Goal: Task Accomplishment & Management: Manage account settings

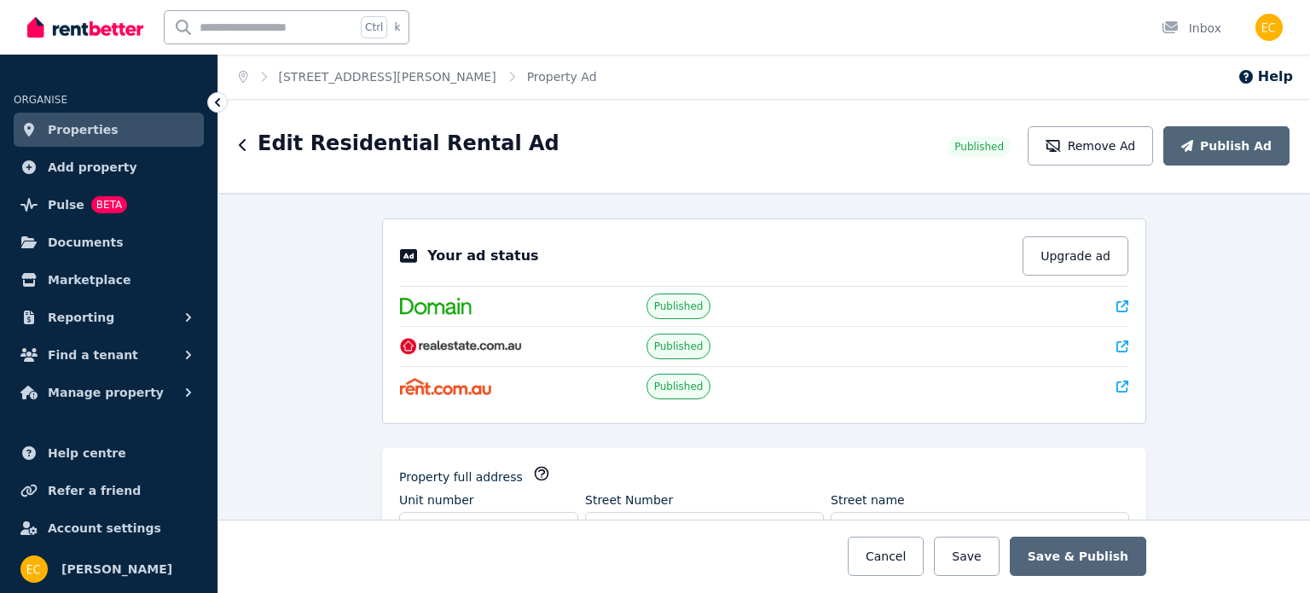
select select "***"
select select "**********"
click at [83, 211] on span "Pulse BETA" at bounding box center [87, 205] width 79 height 20
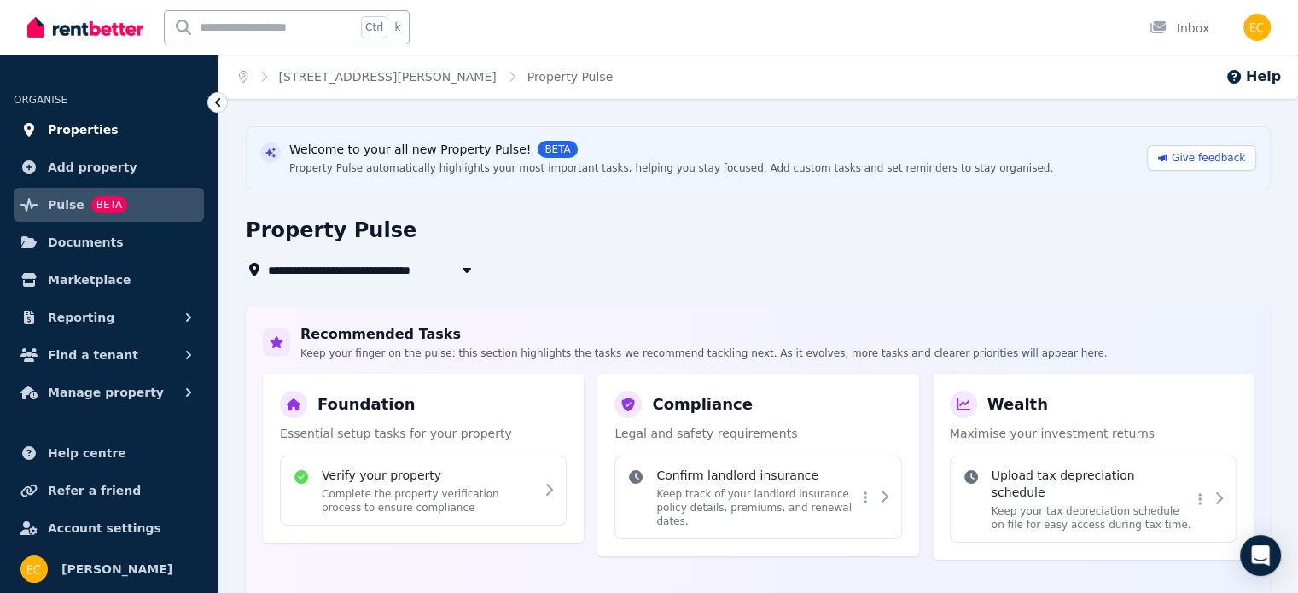
click at [108, 129] on link "Properties" at bounding box center [109, 130] width 190 height 34
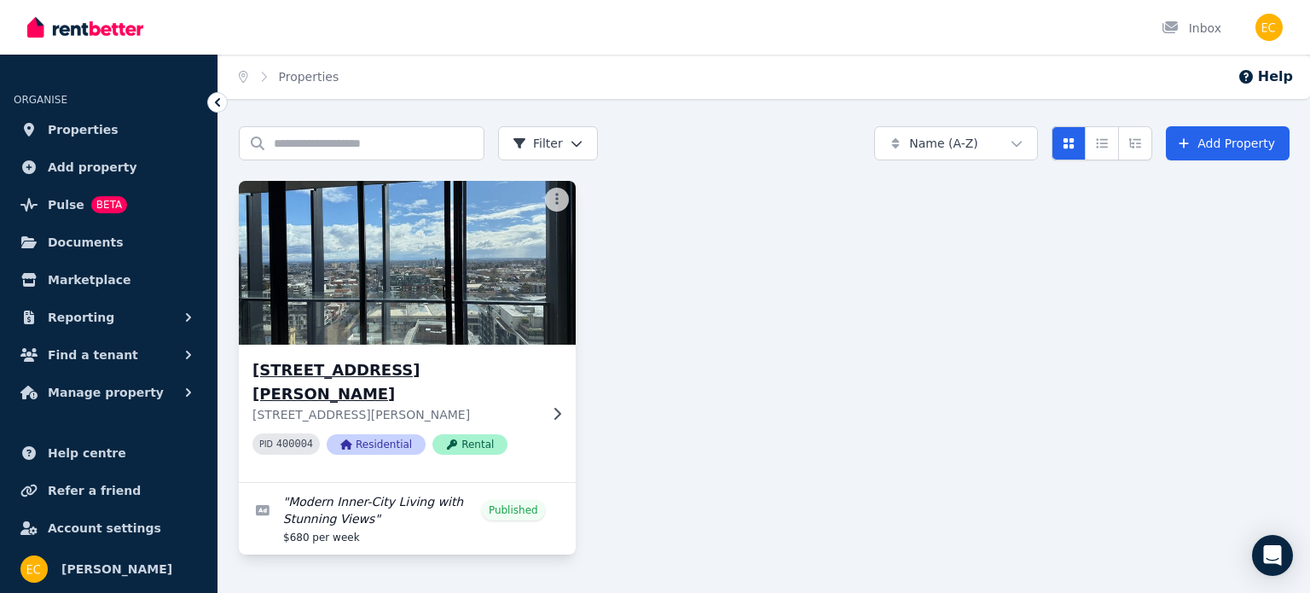
click at [488, 309] on img at bounding box center [406, 263] width 353 height 172
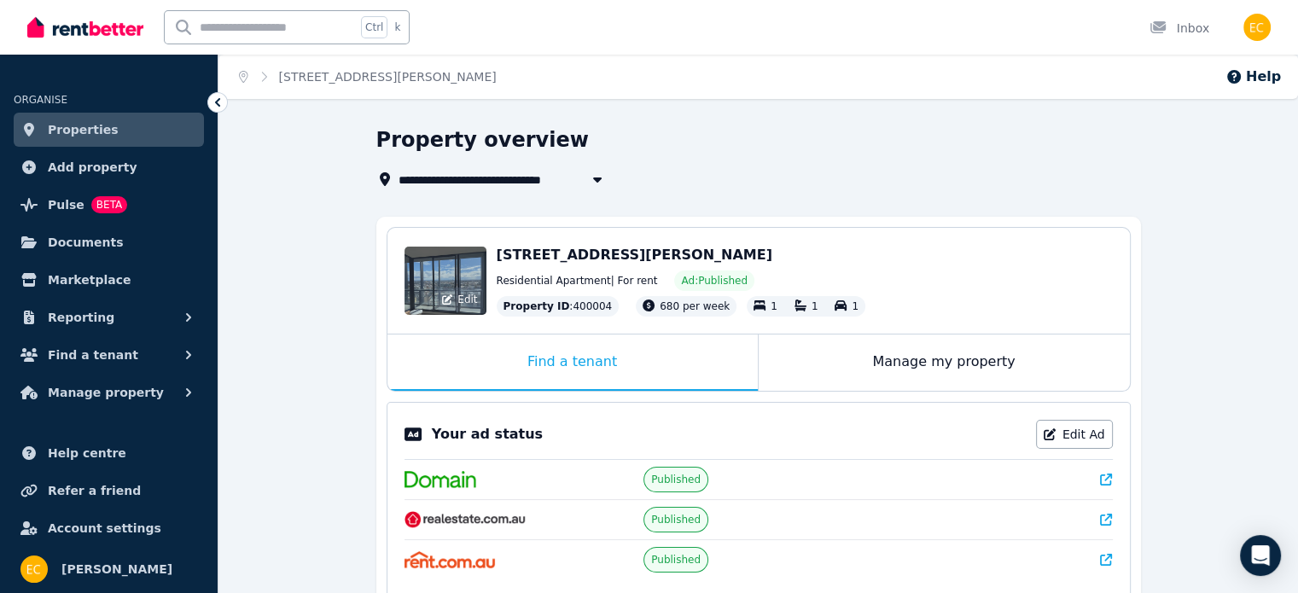
click at [432, 268] on div "Edit" at bounding box center [445, 281] width 82 height 68
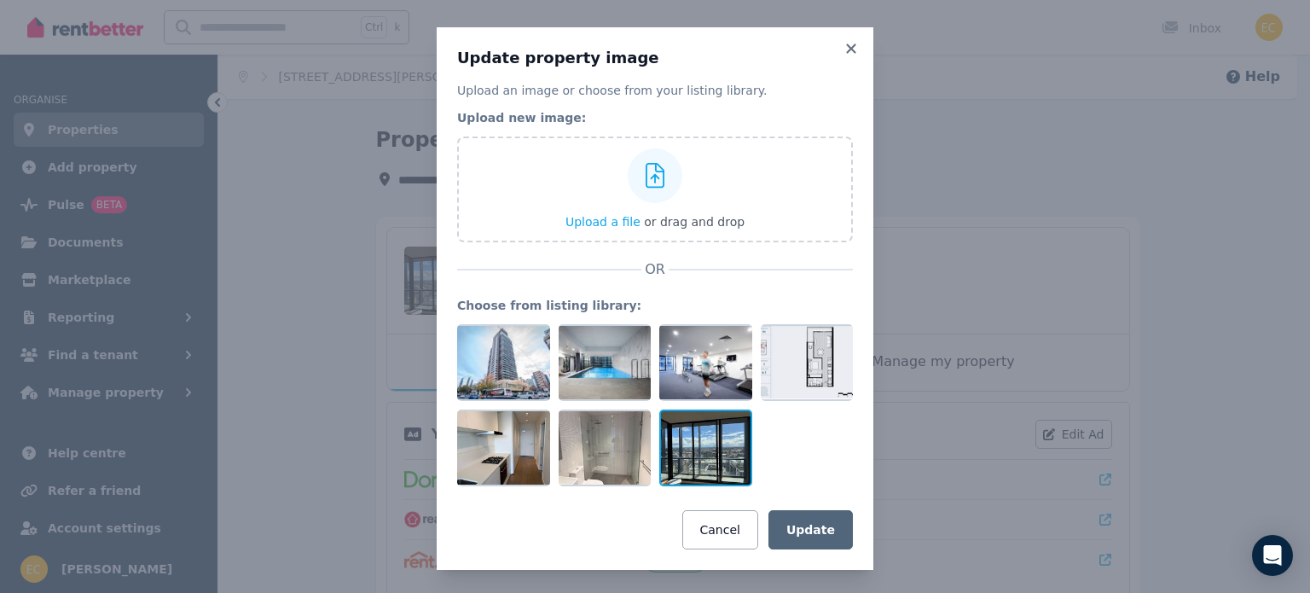
drag, startPoint x: 700, startPoint y: 456, endPoint x: 699, endPoint y: 419, distance: 37.6
click at [665, 307] on div "Choose from listing library:" at bounding box center [655, 391] width 396 height 189
click at [699, 431] on div at bounding box center [705, 447] width 93 height 77
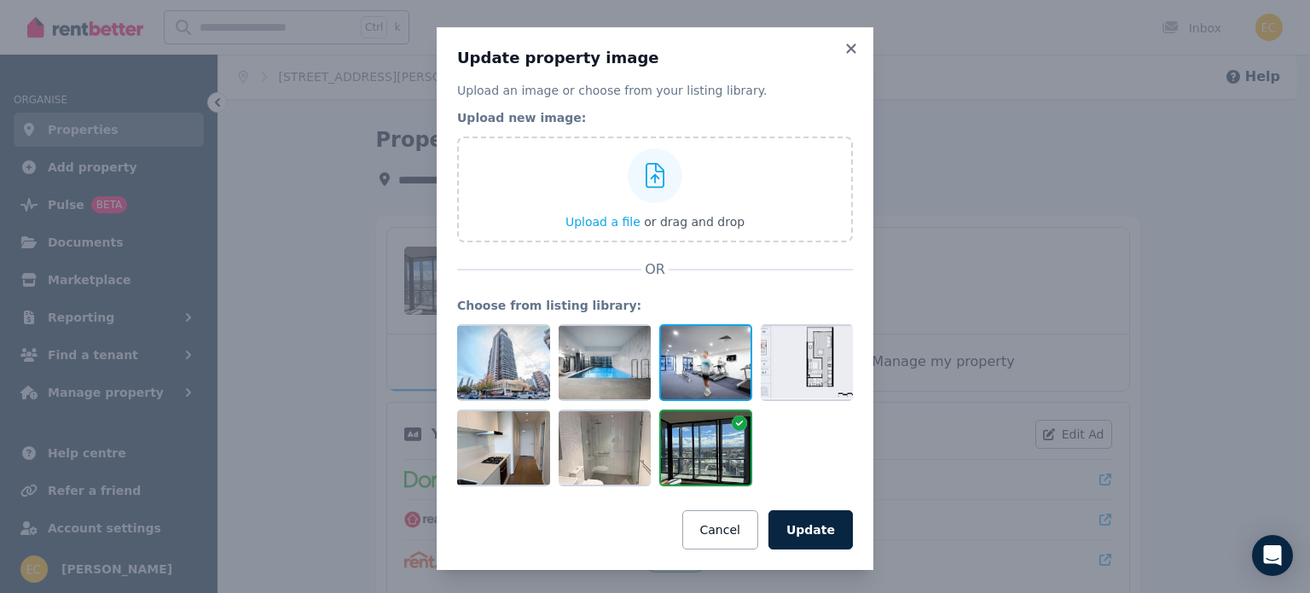
click at [682, 343] on div at bounding box center [705, 362] width 93 height 77
click at [707, 455] on div at bounding box center [705, 447] width 93 height 77
click at [815, 525] on button "Update" at bounding box center [811, 529] width 84 height 39
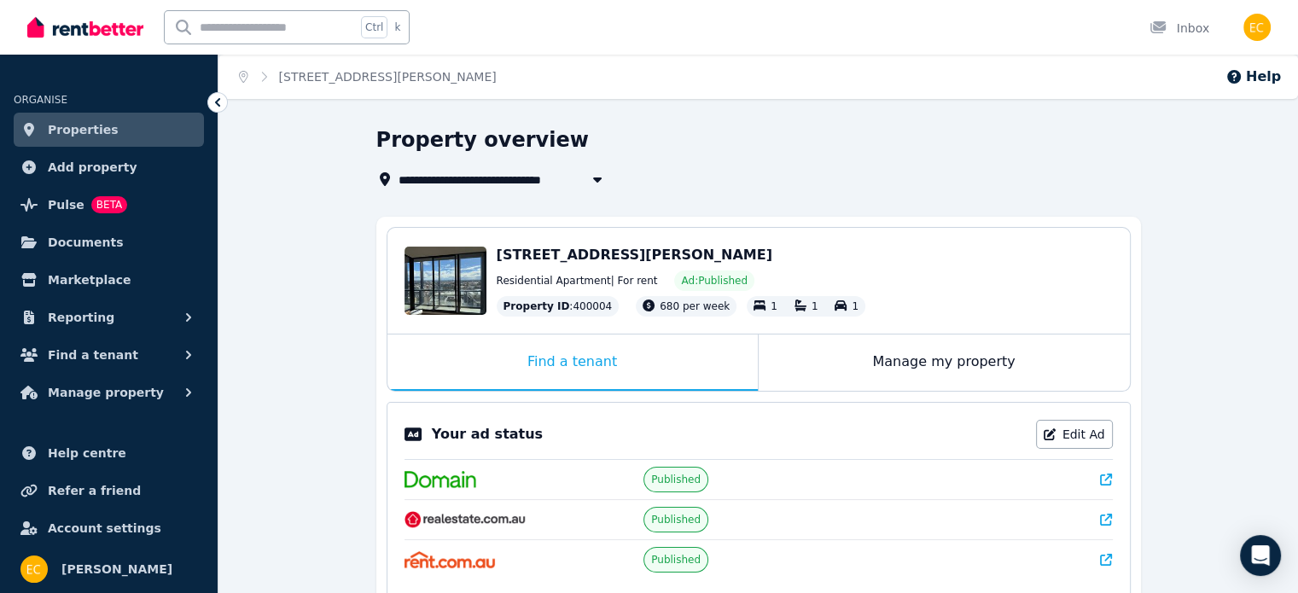
click at [1111, 519] on icon at bounding box center [1106, 520] width 12 height 12
click at [1257, 71] on button "Help" at bounding box center [1252, 77] width 55 height 20
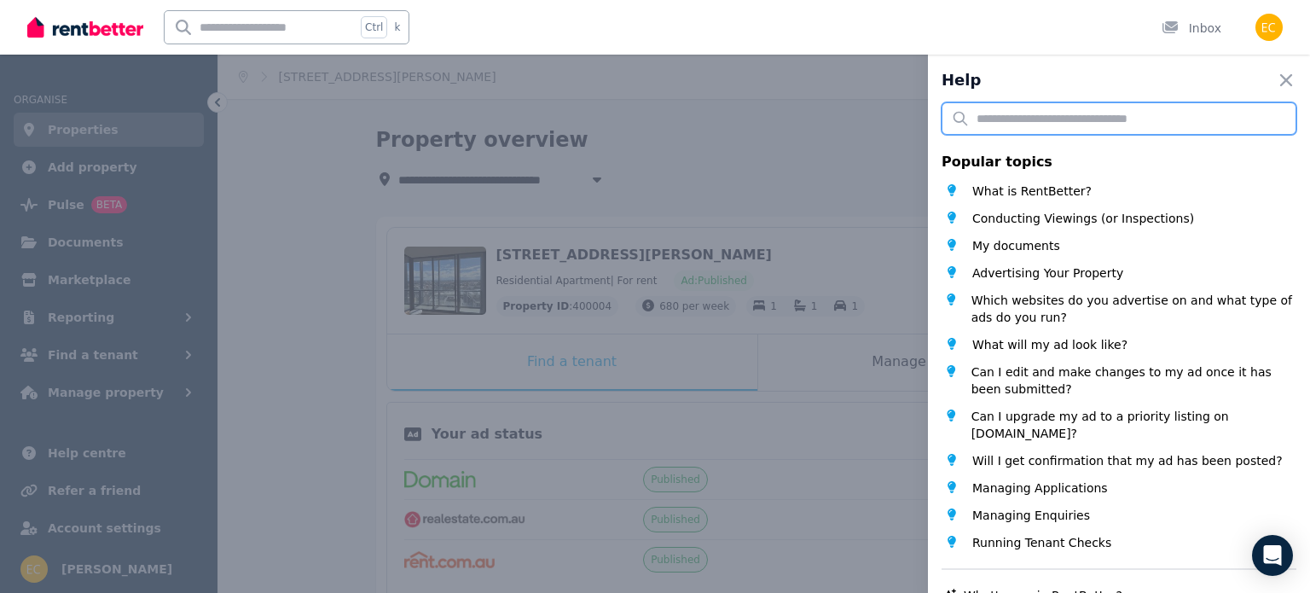
click at [1147, 114] on input "text" at bounding box center [1119, 118] width 355 height 32
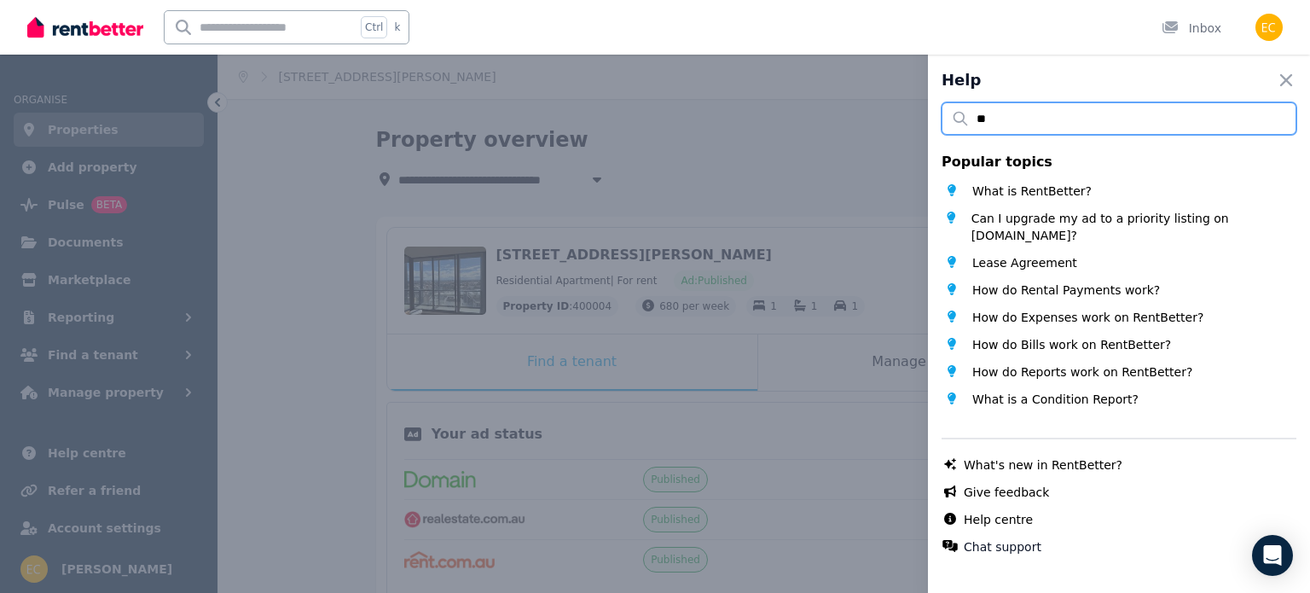
type input "*"
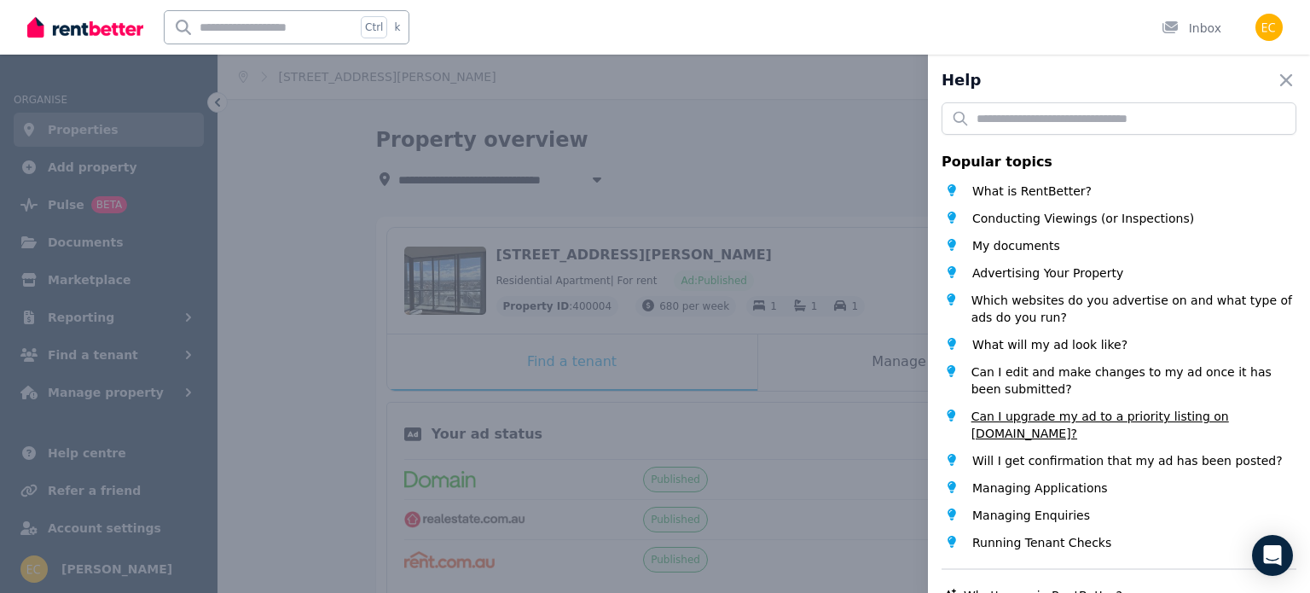
click at [1159, 423] on span "Can I upgrade my ad to a priority listing on [DOMAIN_NAME]?" at bounding box center [1134, 425] width 325 height 34
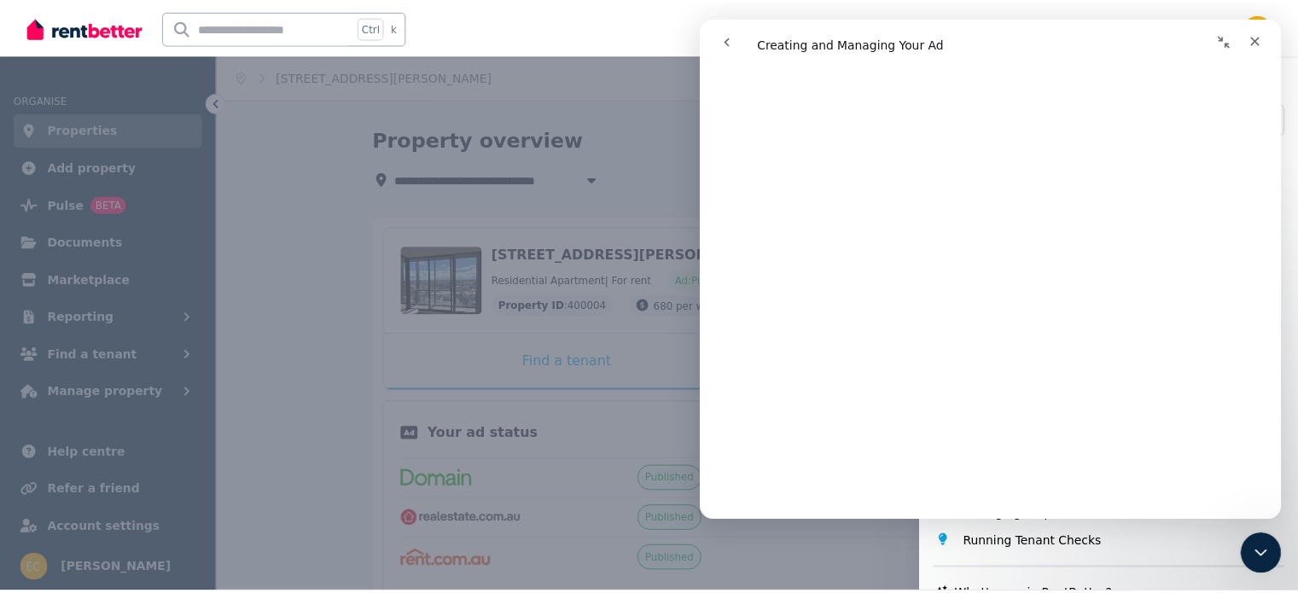
scroll to position [2010, 0]
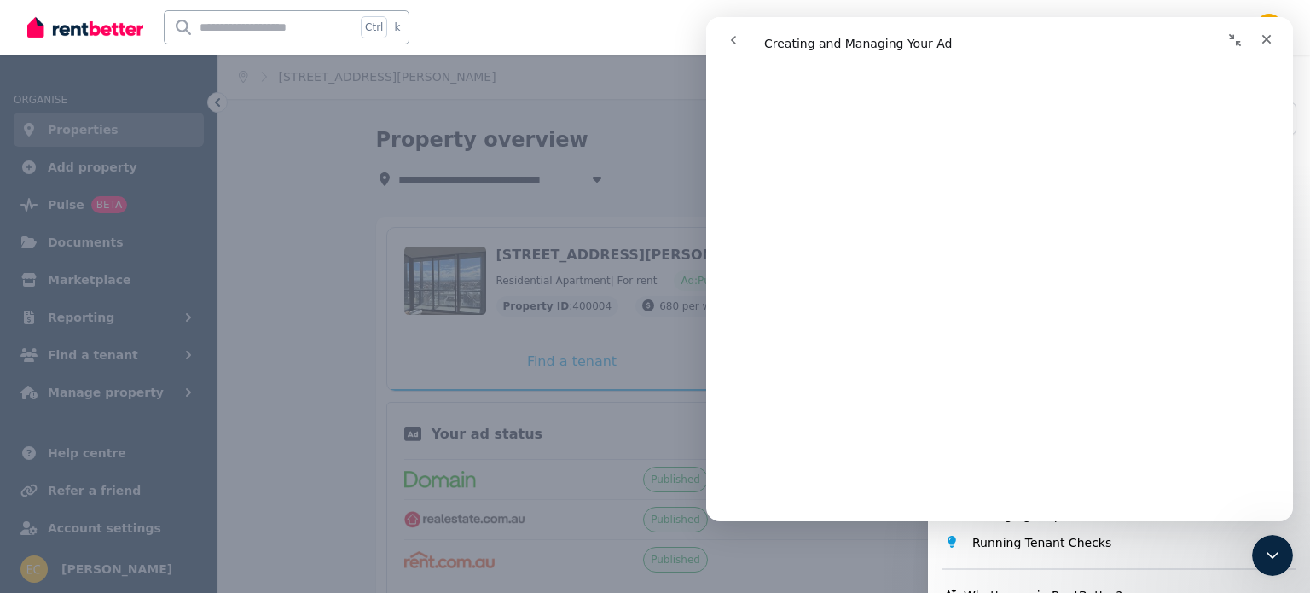
click at [331, 331] on div "Help Close panel Popular topics What is RentBetter? Conducting Viewings (or Ins…" at bounding box center [655, 296] width 1310 height 593
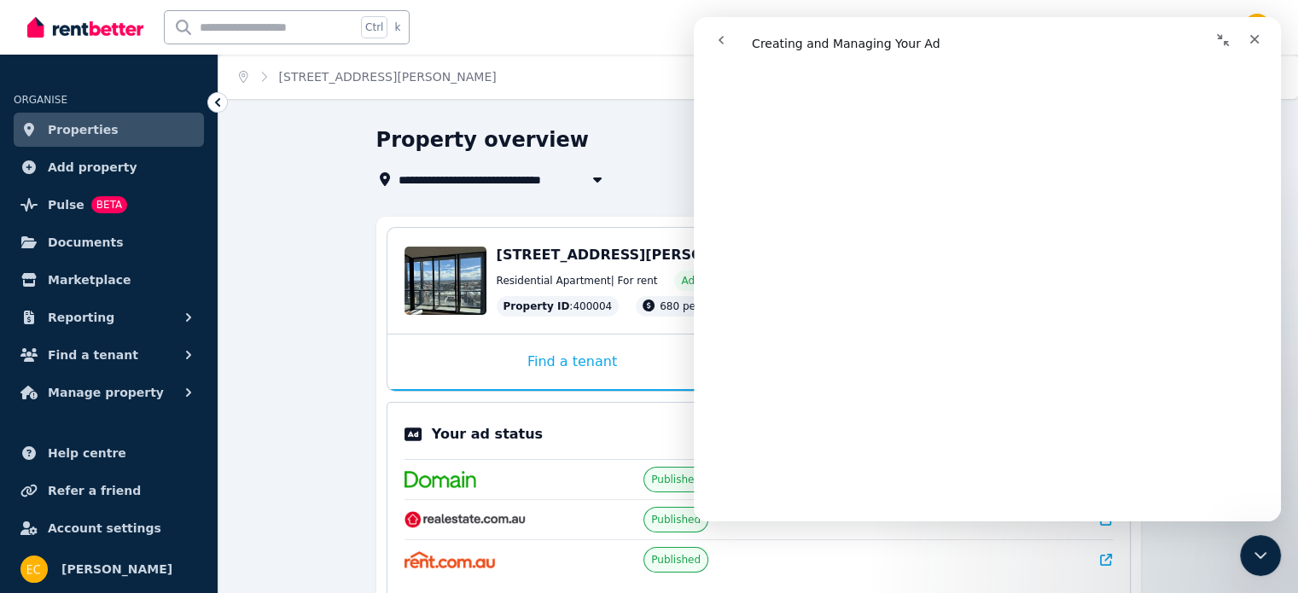
scroll to position [2692, 0]
click at [1257, 38] on icon "Close" at bounding box center [1254, 39] width 14 height 14
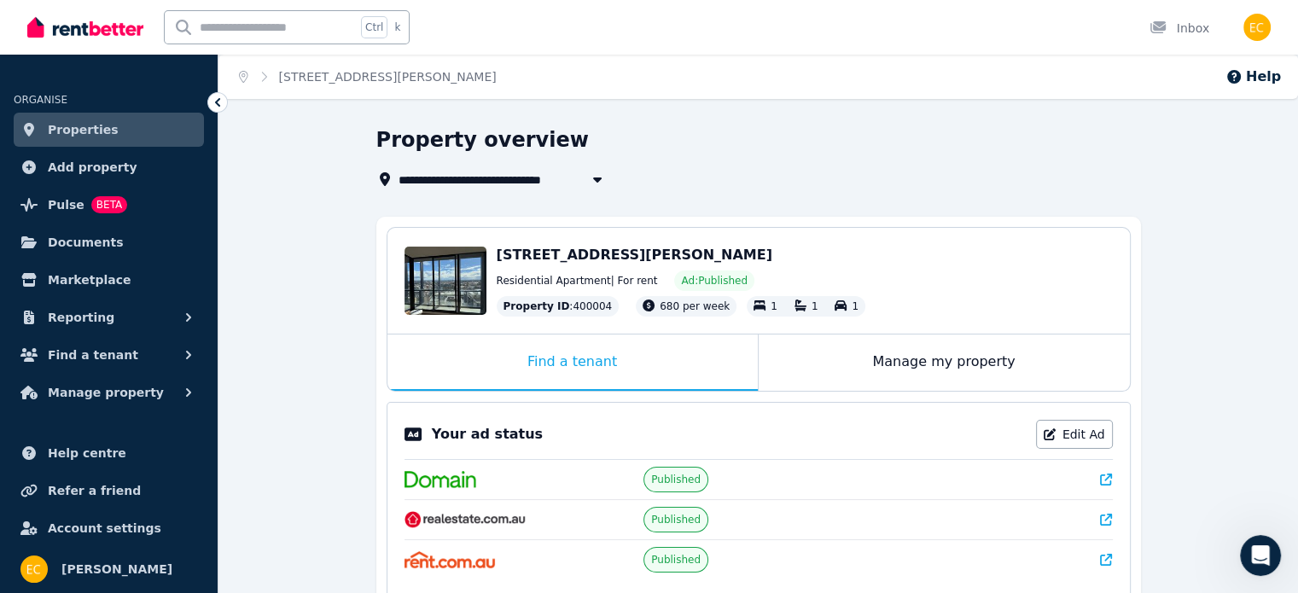
scroll to position [85, 0]
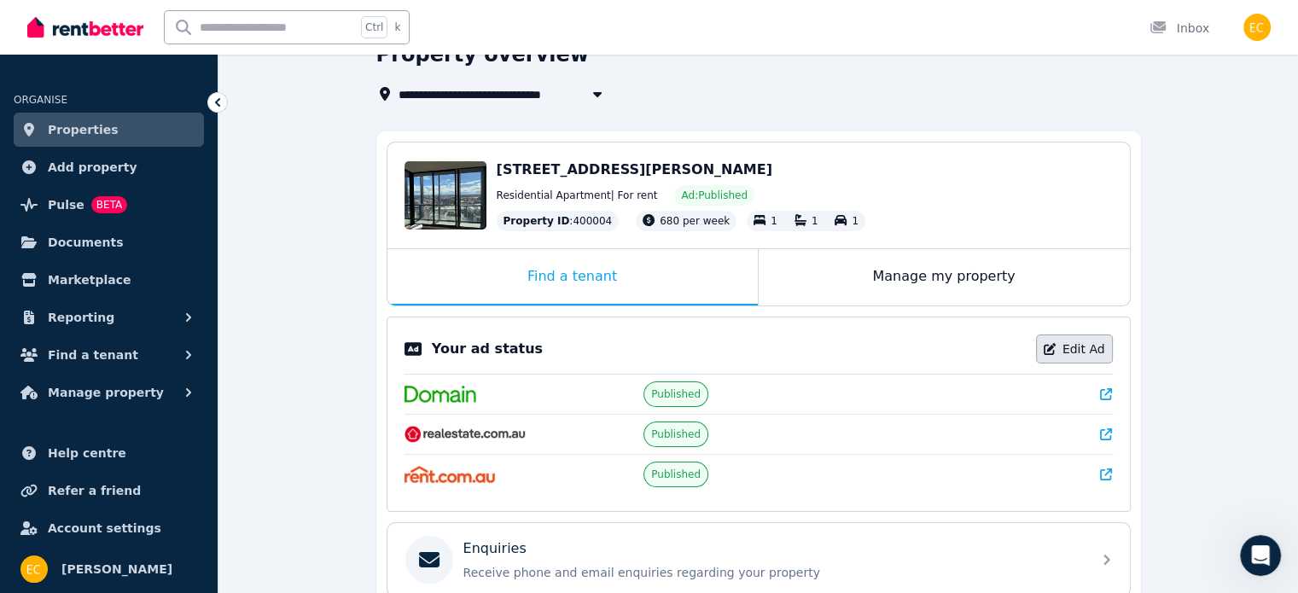
click at [1099, 354] on link "Edit Ad" at bounding box center [1074, 348] width 77 height 29
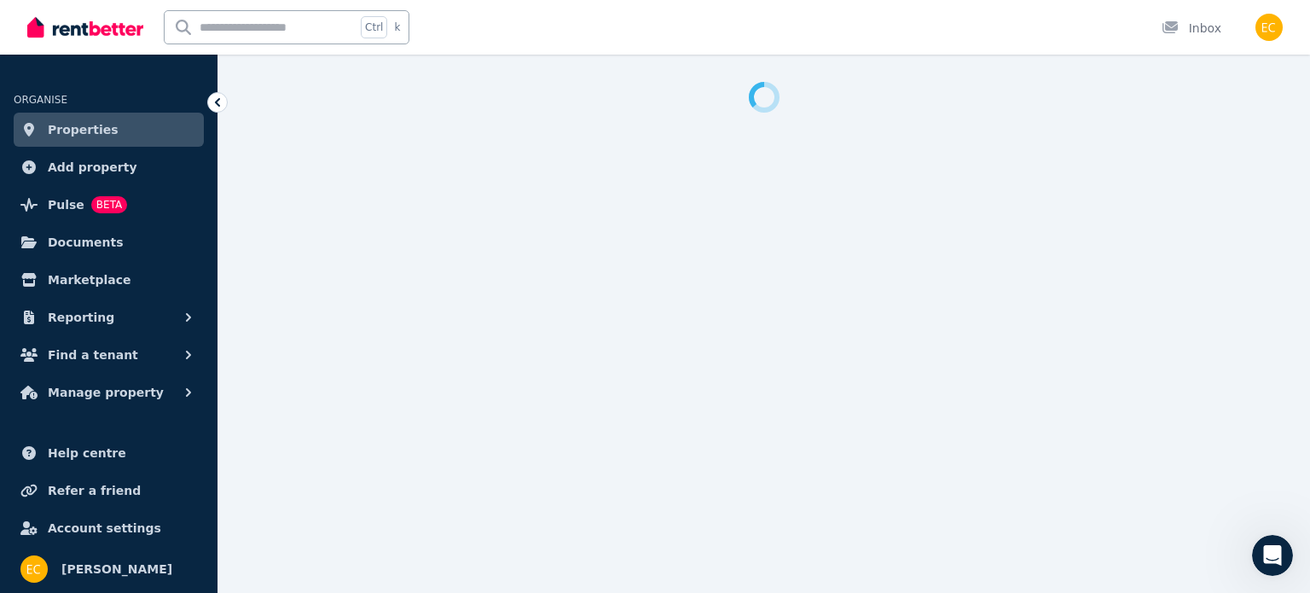
select select "***"
select select "**********"
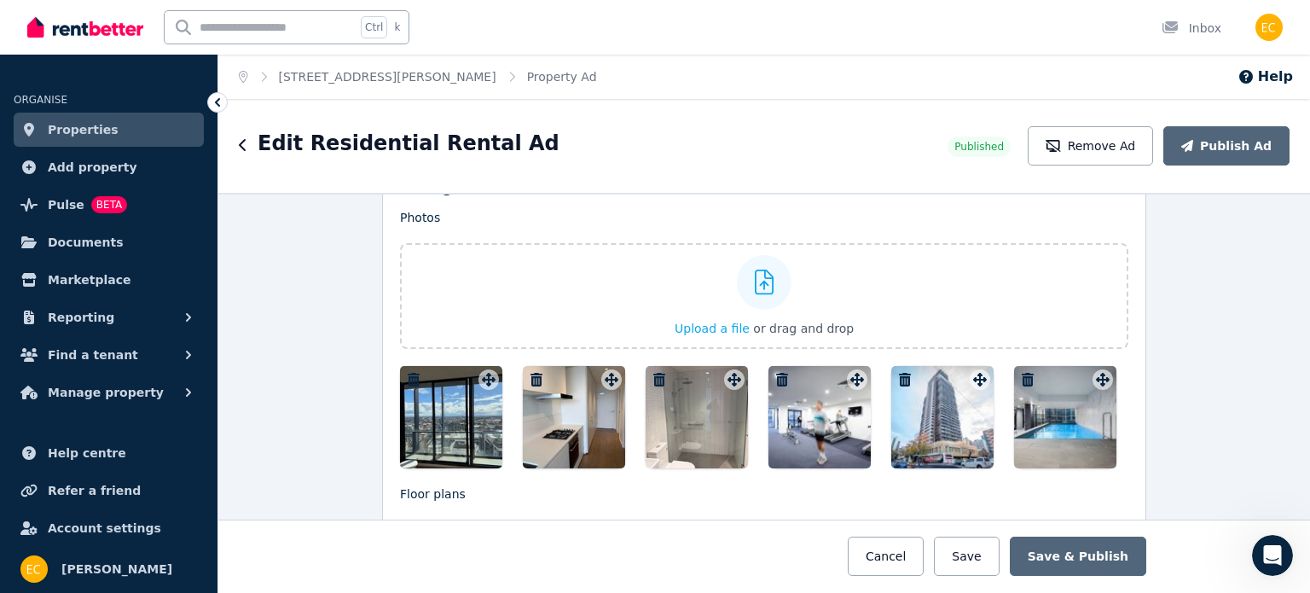
scroll to position [2133, 0]
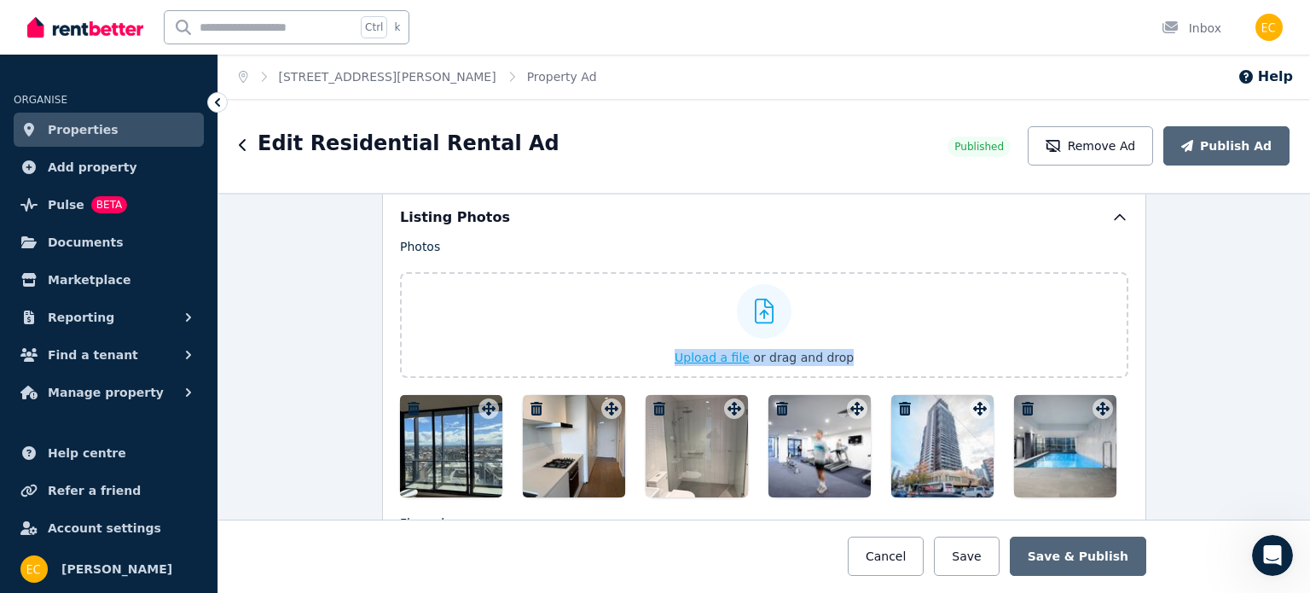
drag, startPoint x: 433, startPoint y: 439, endPoint x: 554, endPoint y: 330, distance: 163.1
click at [554, 330] on div "Photos Upload a file or drag and drop To pick up a draggable item, press the sp…" at bounding box center [764, 367] width 729 height 259
click at [440, 455] on div at bounding box center [451, 446] width 102 height 102
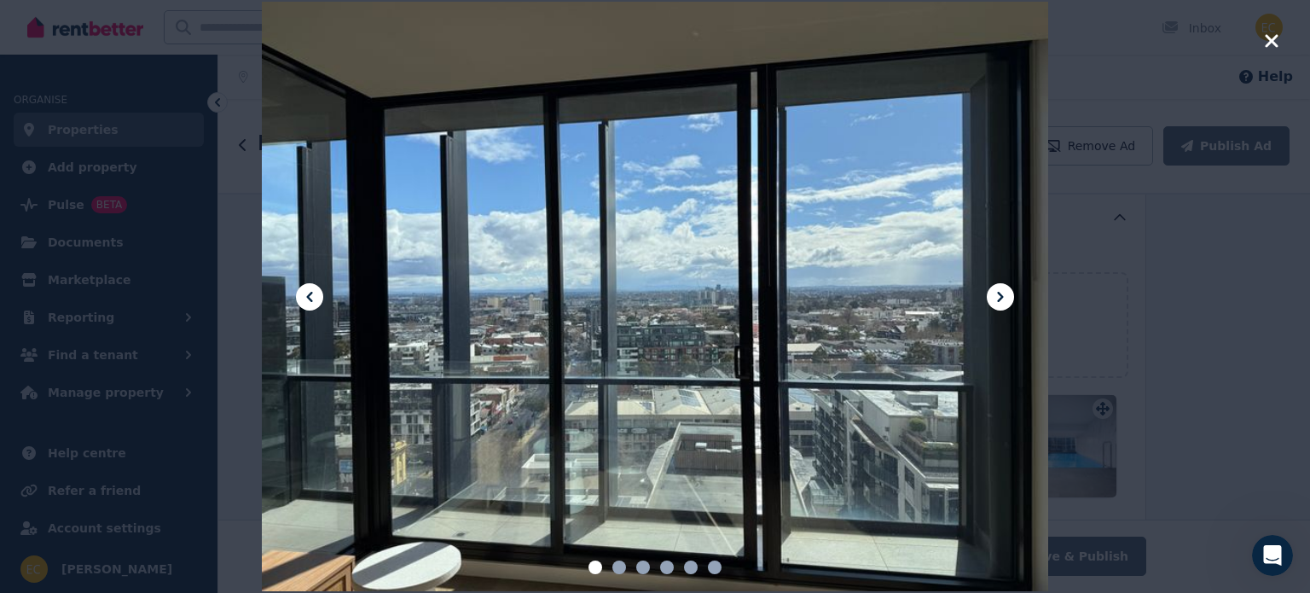
click at [1273, 38] on icon "button" at bounding box center [1271, 40] width 13 height 13
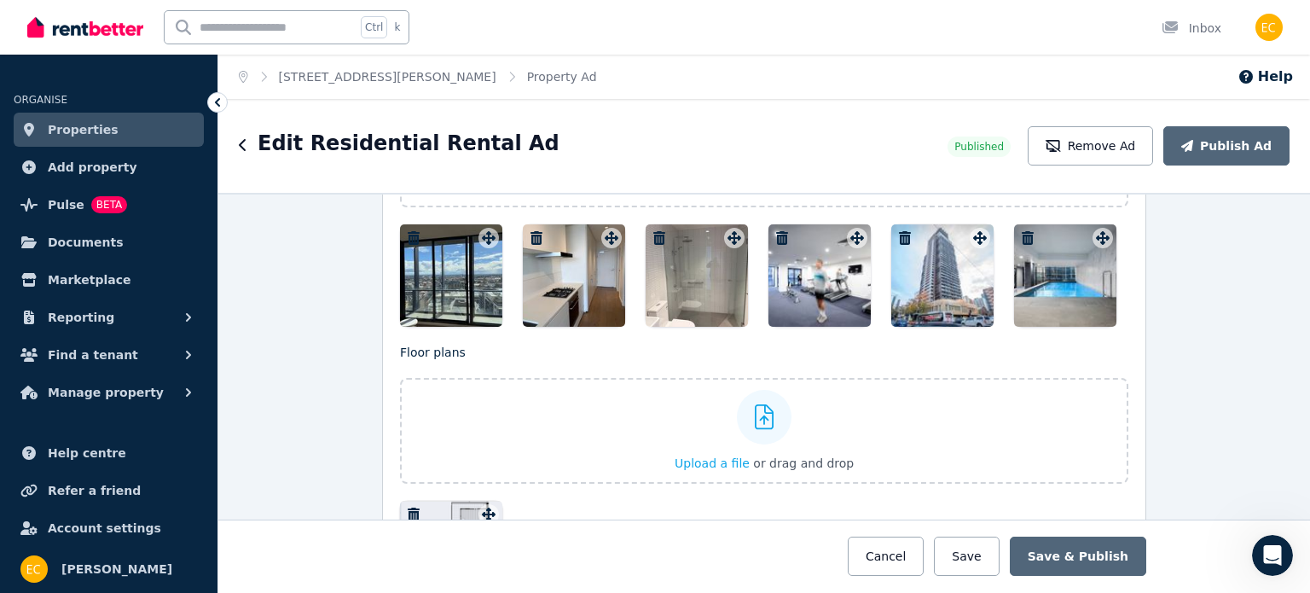
scroll to position [2218, 0]
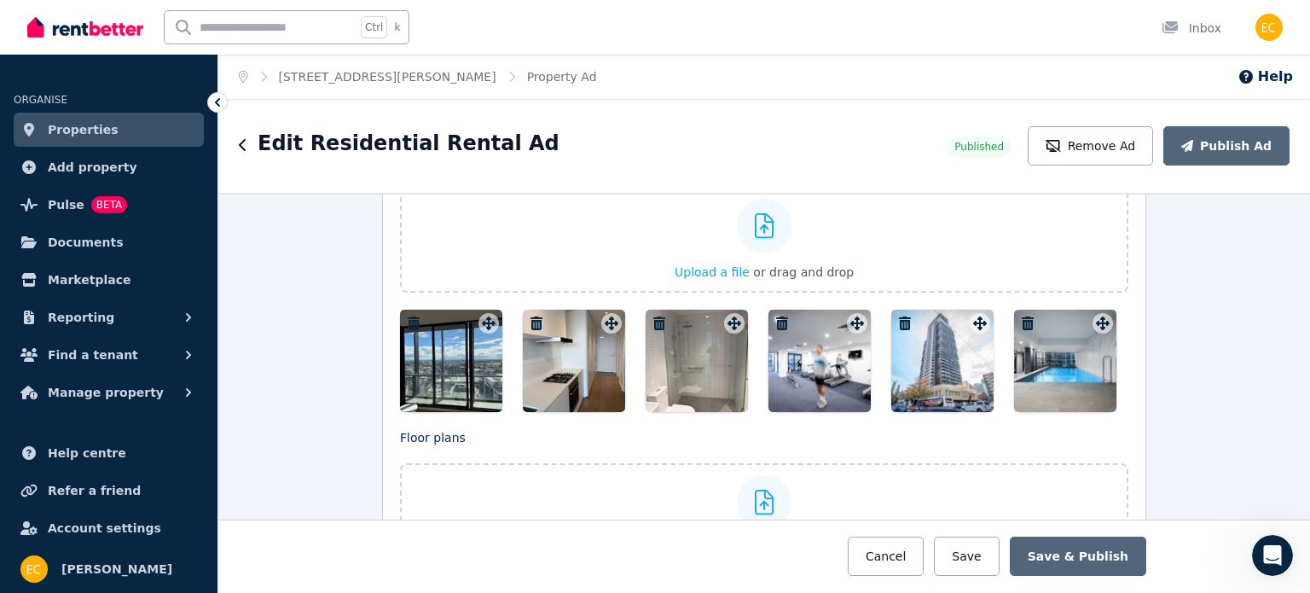
drag, startPoint x: 455, startPoint y: 358, endPoint x: 484, endPoint y: 379, distance: 35.5
click at [484, 379] on div at bounding box center [451, 361] width 102 height 102
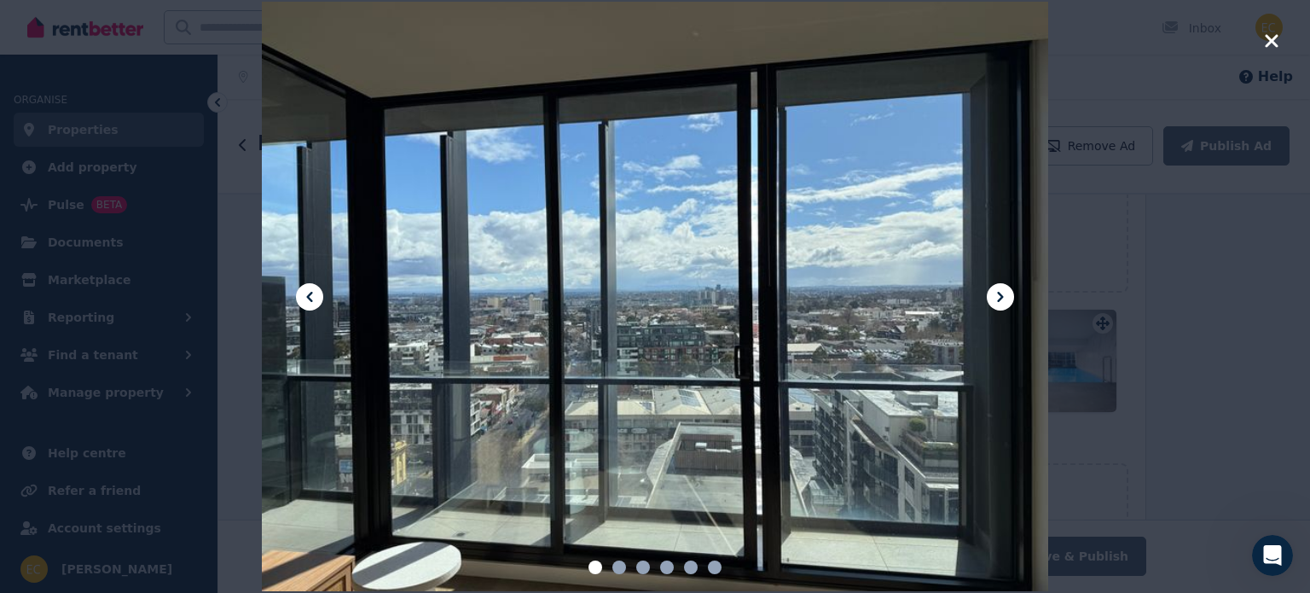
click at [1275, 40] on icon "button" at bounding box center [1271, 41] width 15 height 20
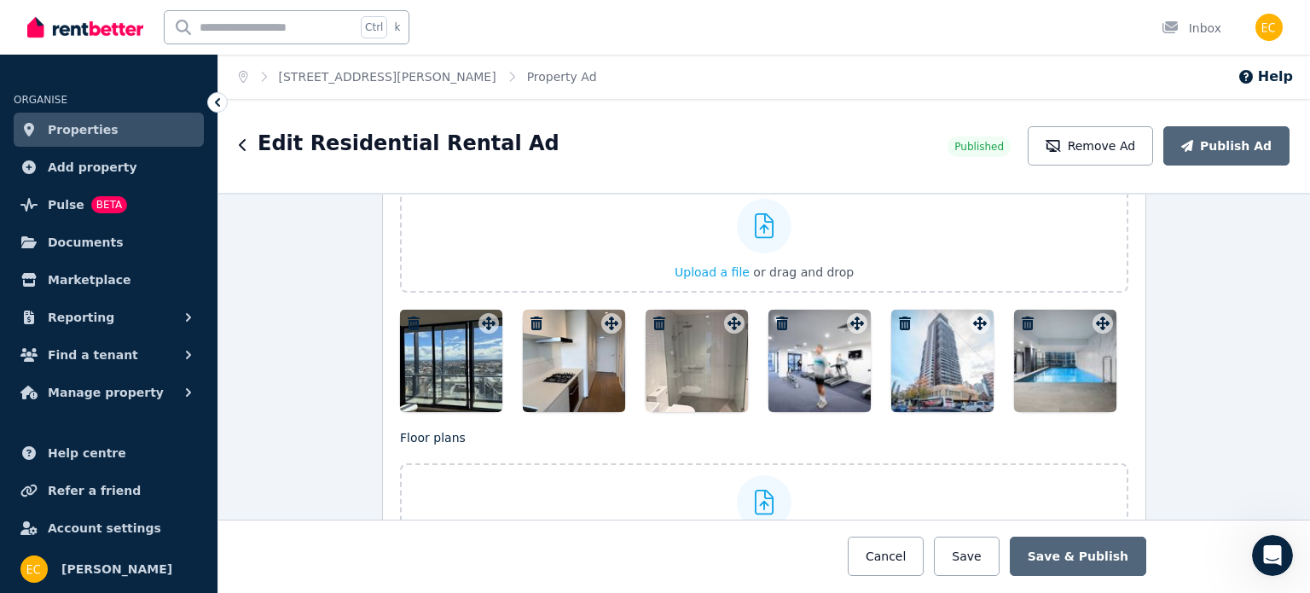
click at [774, 317] on icon "button" at bounding box center [782, 324] width 17 height 14
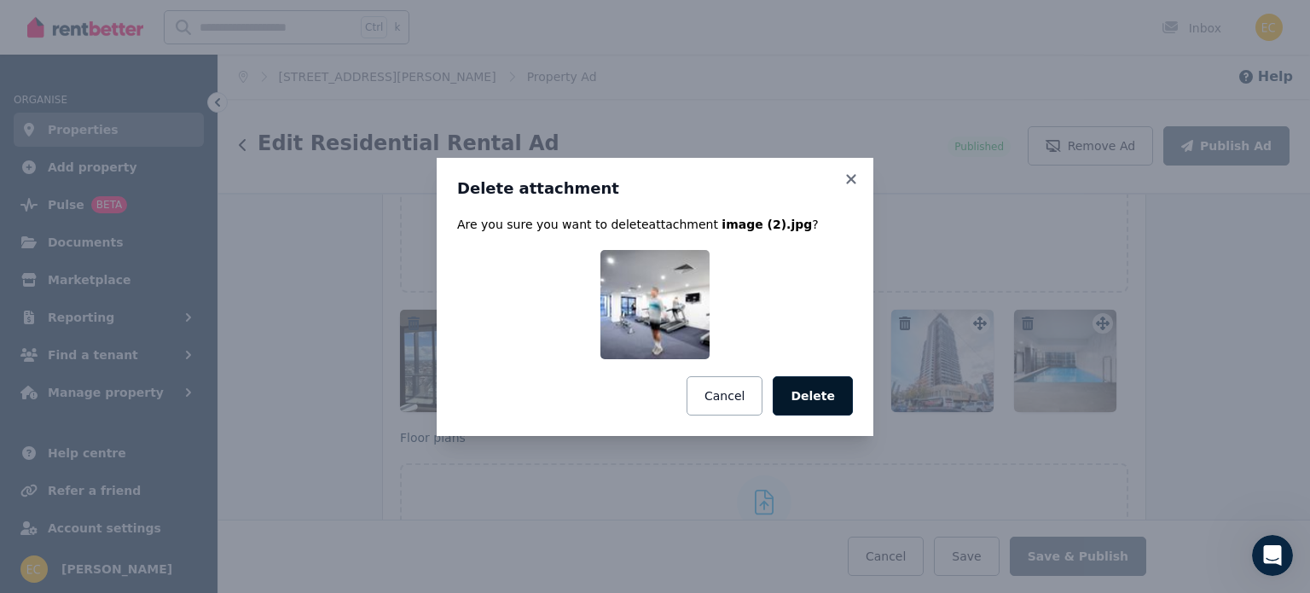
click at [827, 402] on button "Delete" at bounding box center [813, 395] width 80 height 39
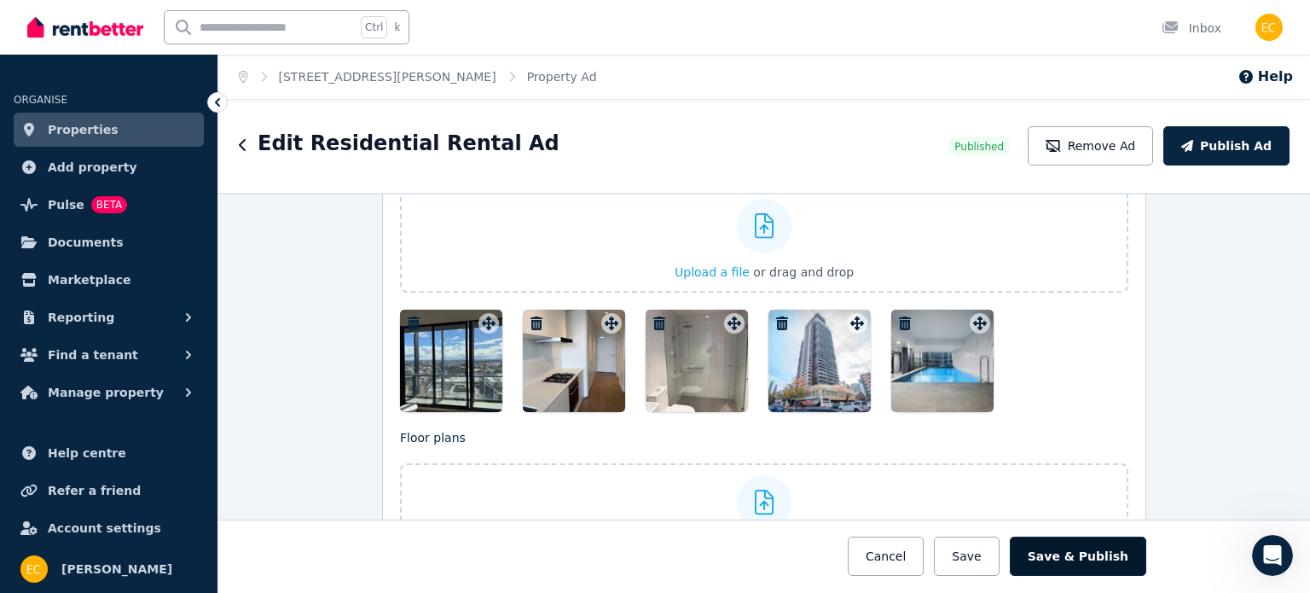
click at [1094, 560] on button "Save & Publish" at bounding box center [1078, 556] width 136 height 39
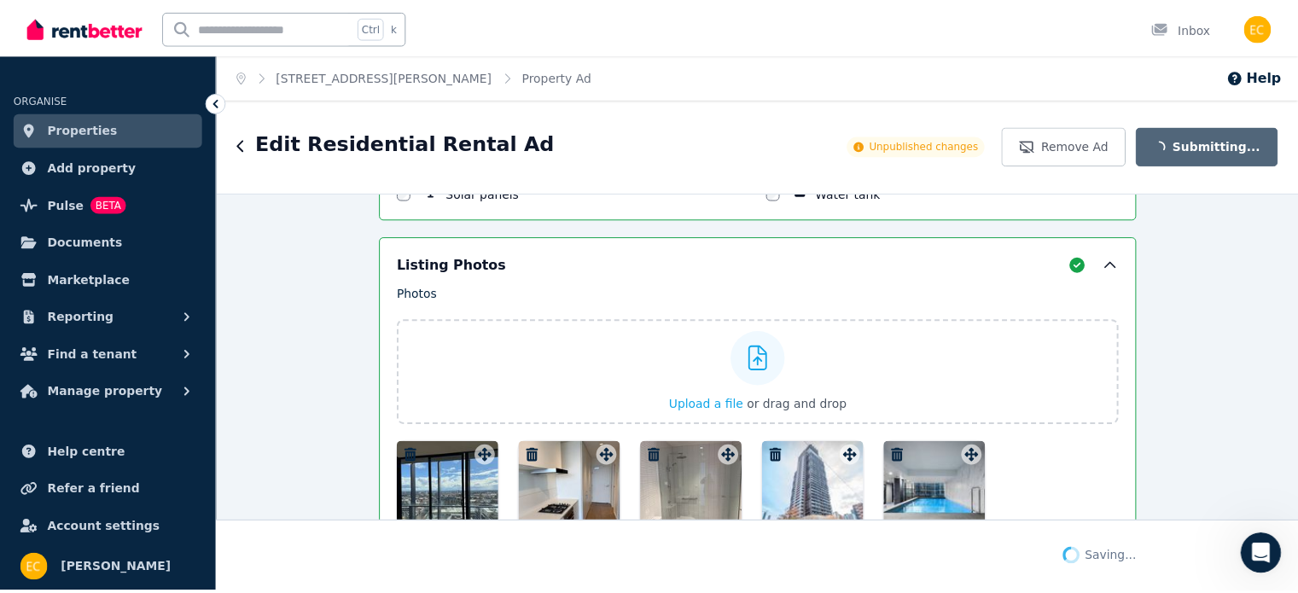
scroll to position [2351, 0]
